Goal: Task Accomplishment & Management: Manage account settings

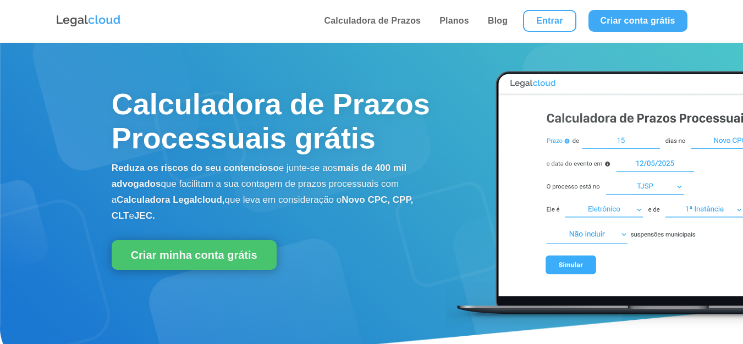
click at [522, 22] on li "Entrar" at bounding box center [549, 21] width 65 height 42
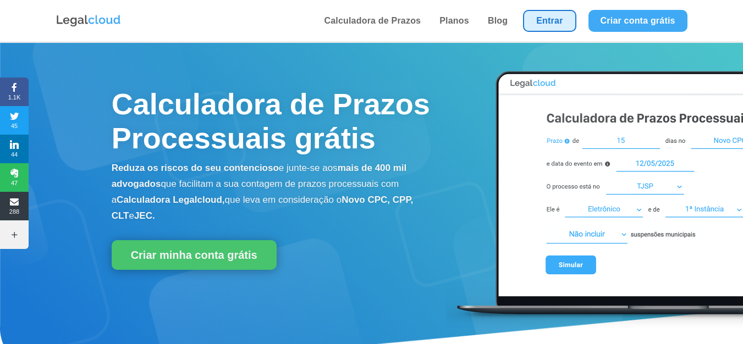
click at [553, 22] on link "Entrar" at bounding box center [549, 21] width 53 height 22
click at [553, 20] on link "Entrar" at bounding box center [549, 21] width 53 height 22
